Goal: Book appointment/travel/reservation

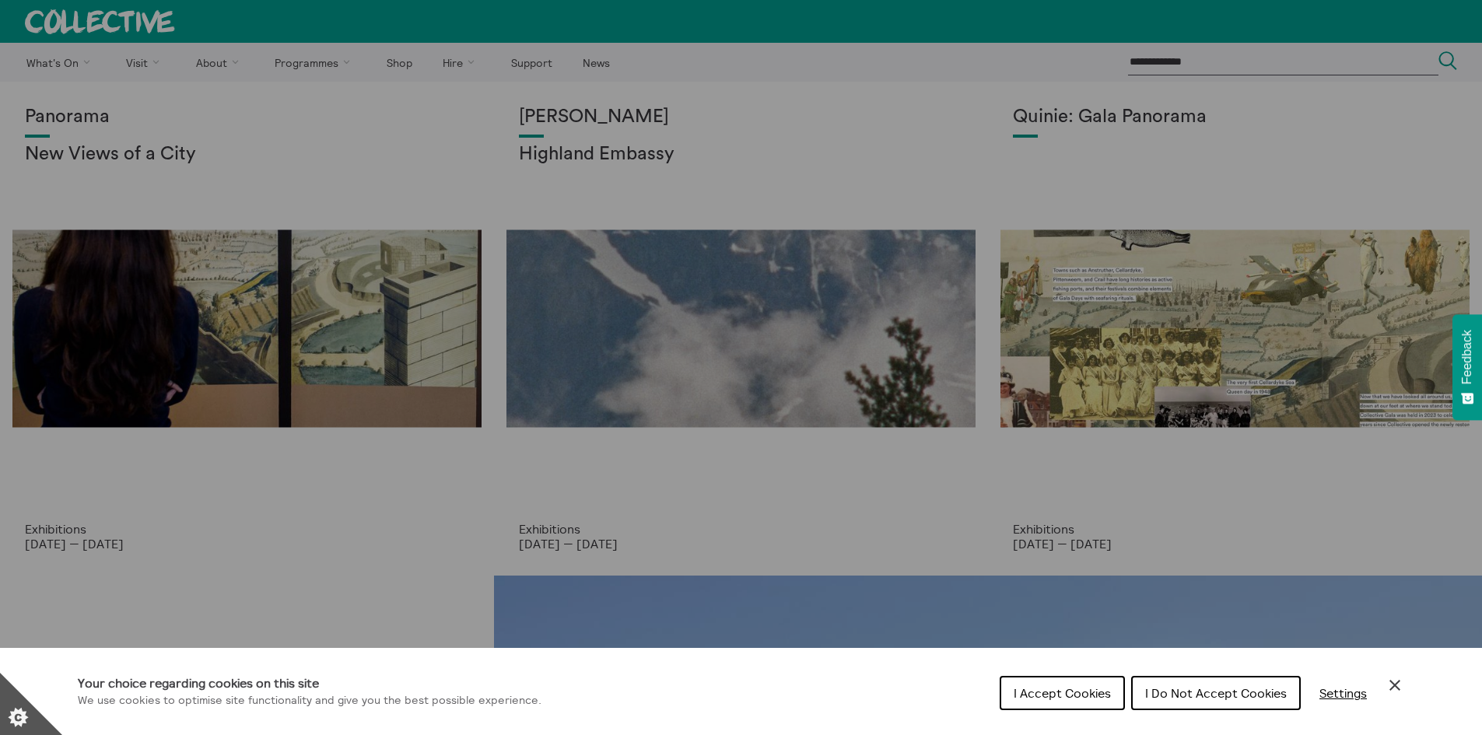
click at [1065, 694] on span "I Accept Cookies" at bounding box center [1062, 693] width 97 height 16
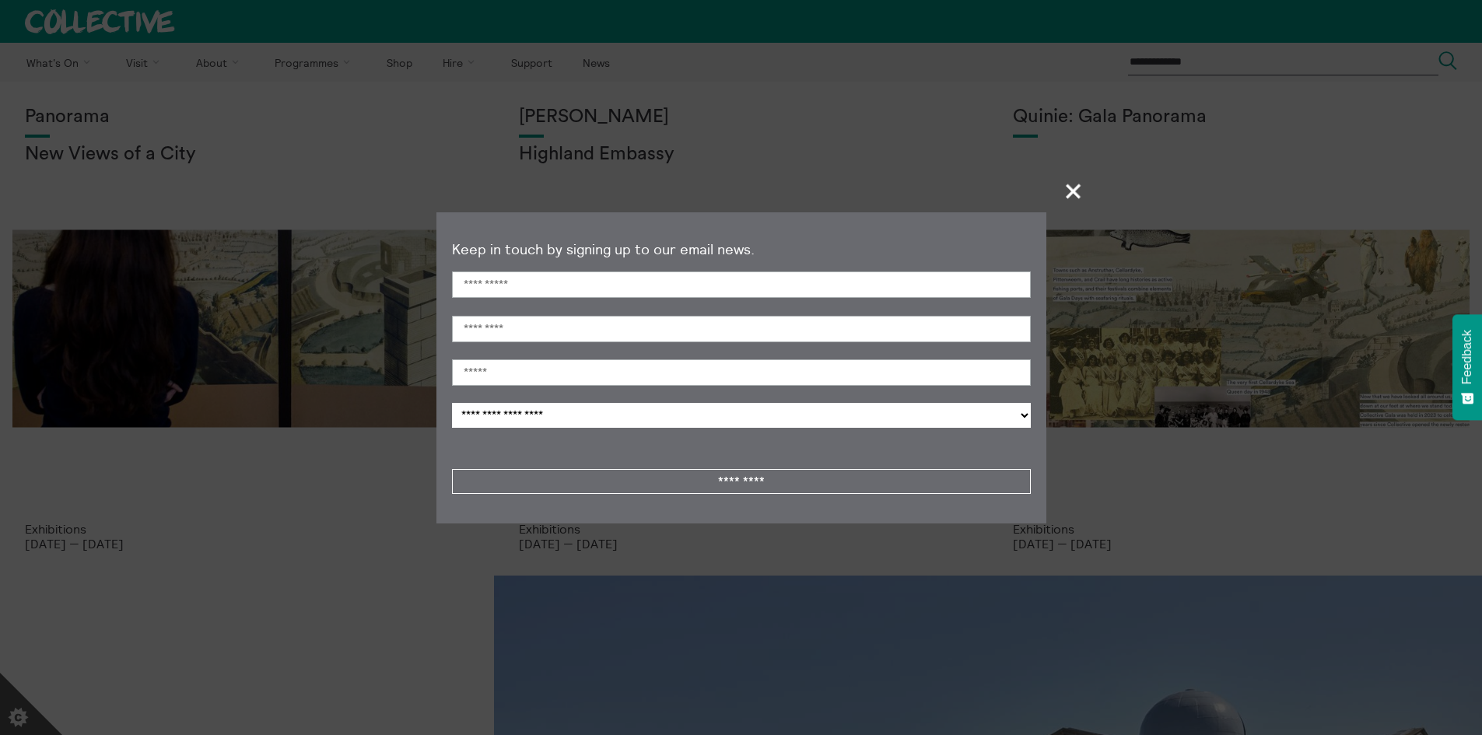
click at [1066, 198] on span "+" at bounding box center [1074, 191] width 46 height 46
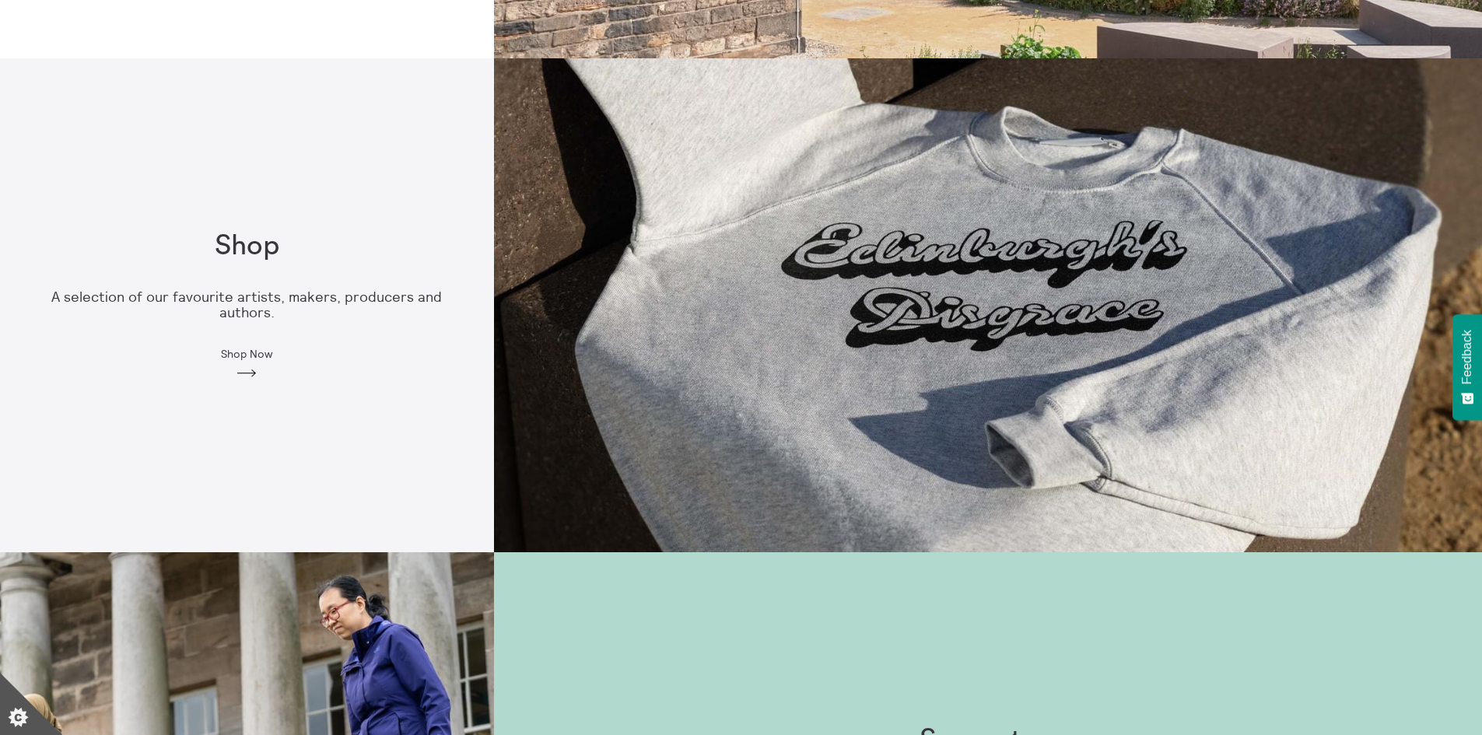
scroll to position [622, 0]
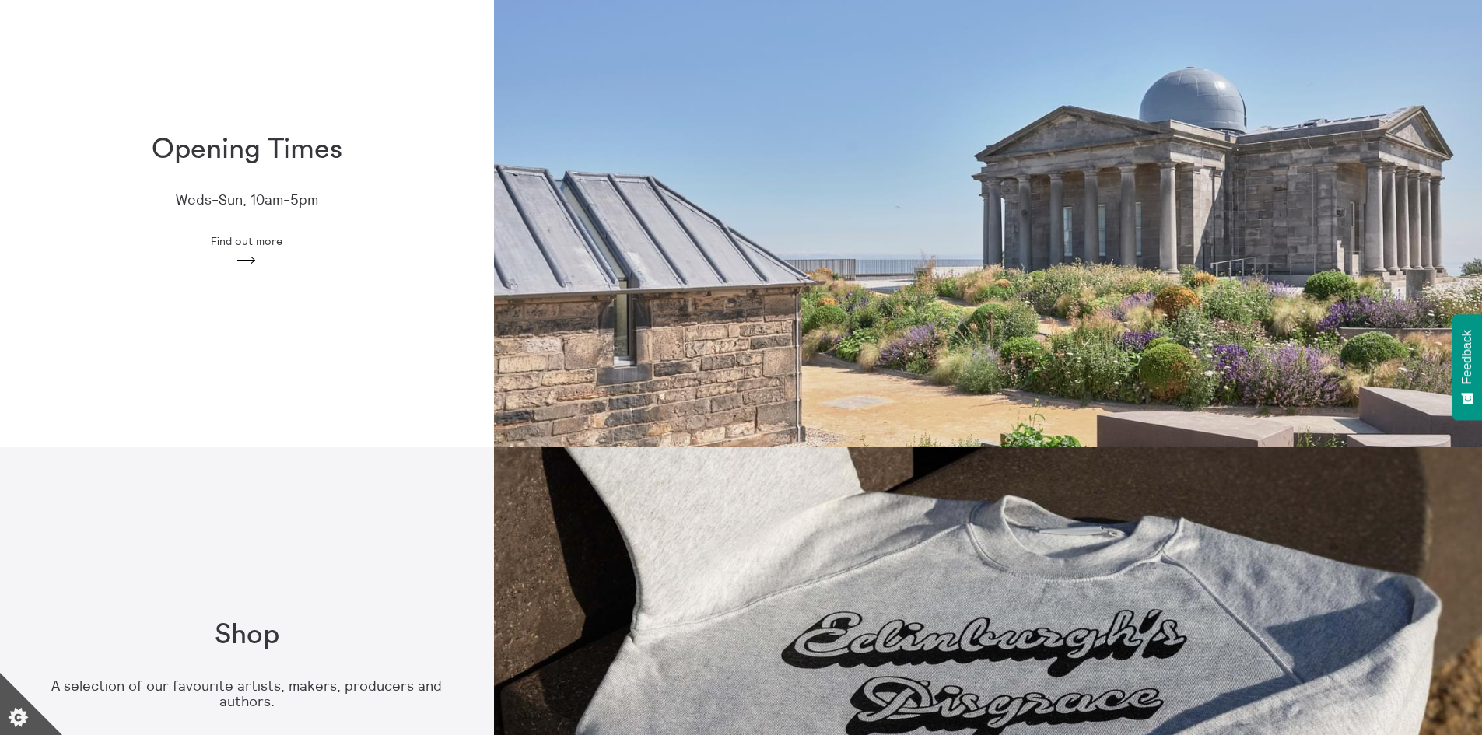
click at [253, 231] on div "Opening Times Weds-Sun, 10am-5pm Find out more Arrow" at bounding box center [247, 201] width 494 height 184
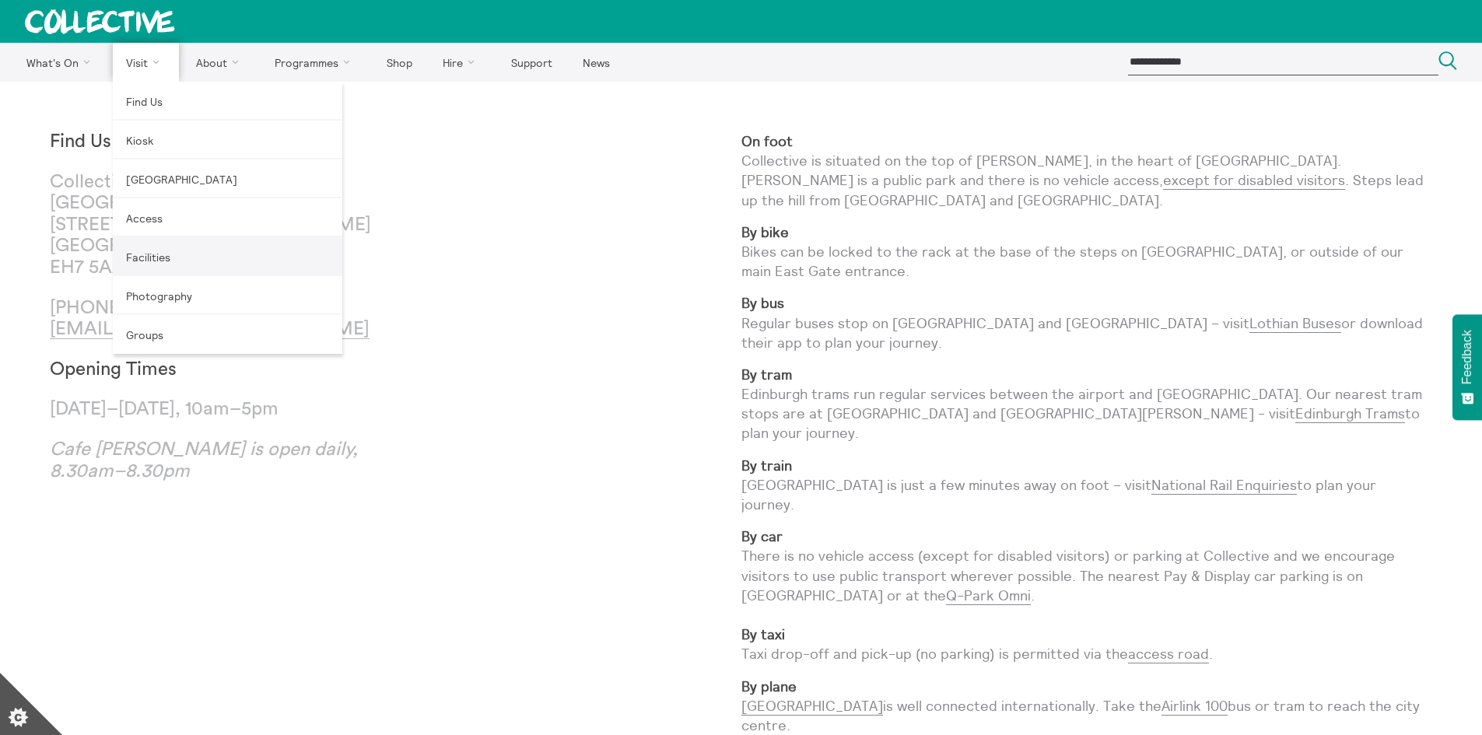
click at [161, 253] on link "Facilities" at bounding box center [227, 256] width 229 height 39
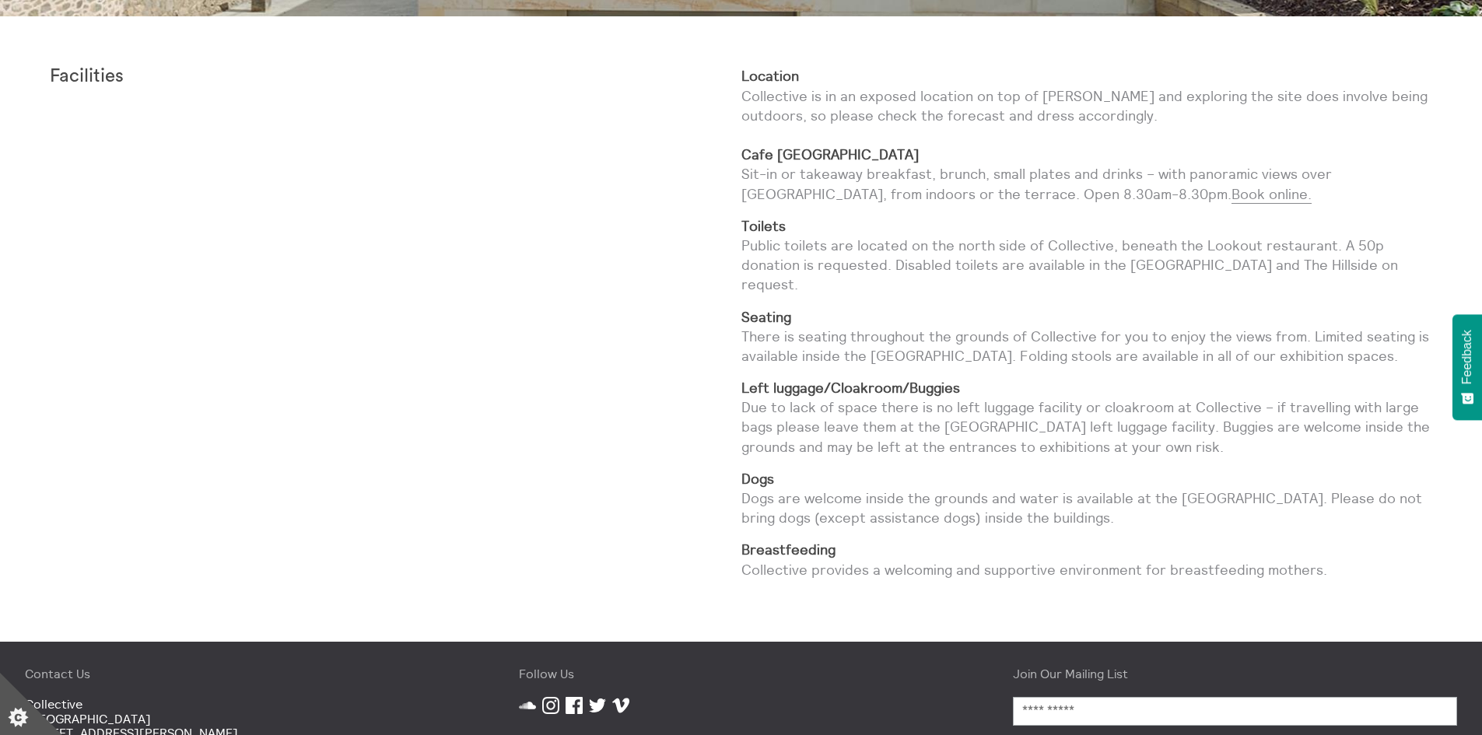
scroll to position [778, 0]
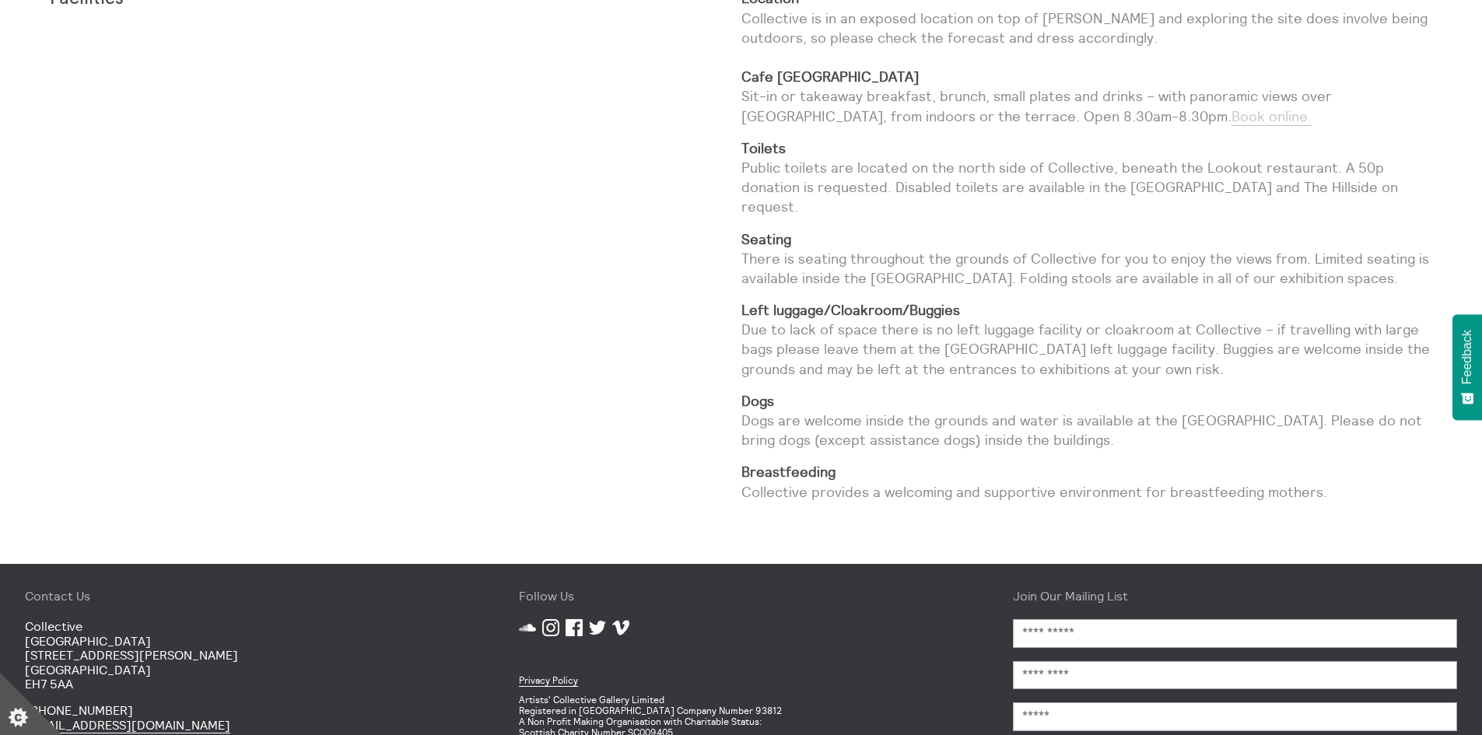
click at [1231, 120] on link "Book online." at bounding box center [1271, 116] width 80 height 19
click at [1461, 714] on div "**********" at bounding box center [1235, 716] width 494 height 304
